Goal: Information Seeking & Learning: Learn about a topic

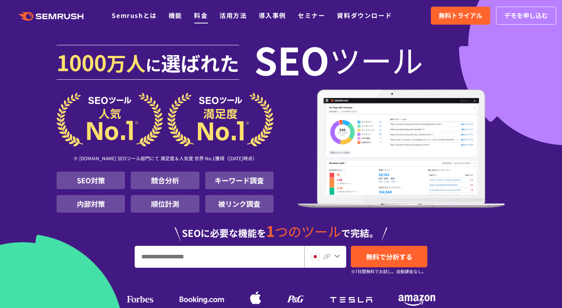
click at [203, 17] on link "料金" at bounding box center [201, 15] width 14 height 9
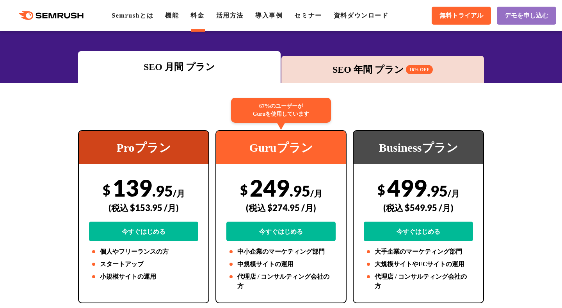
scroll to position [97, 0]
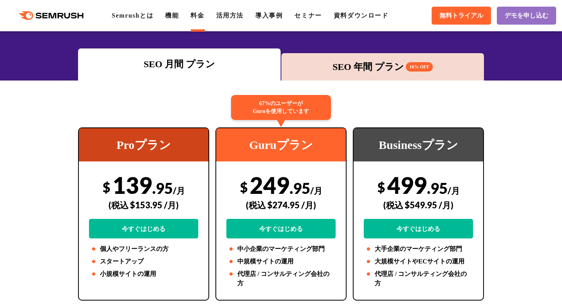
click at [146, 189] on div "$ 139 .95 /月 (税込 $153.95 /月) 今すぐはじめる" at bounding box center [143, 204] width 109 height 67
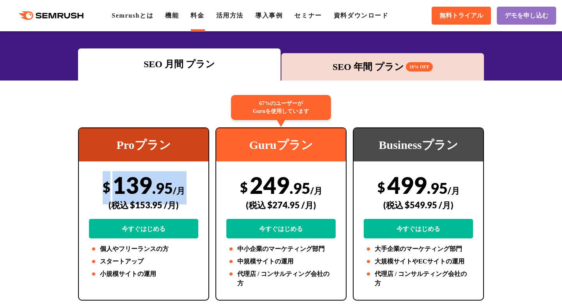
click at [146, 189] on div "$ 139 .95 /月 (税込 $153.95 /月) 今すぐはじめる" at bounding box center [143, 204] width 109 height 67
copy div "$ 139 .95 /月"
